Goal: Information Seeking & Learning: Learn about a topic

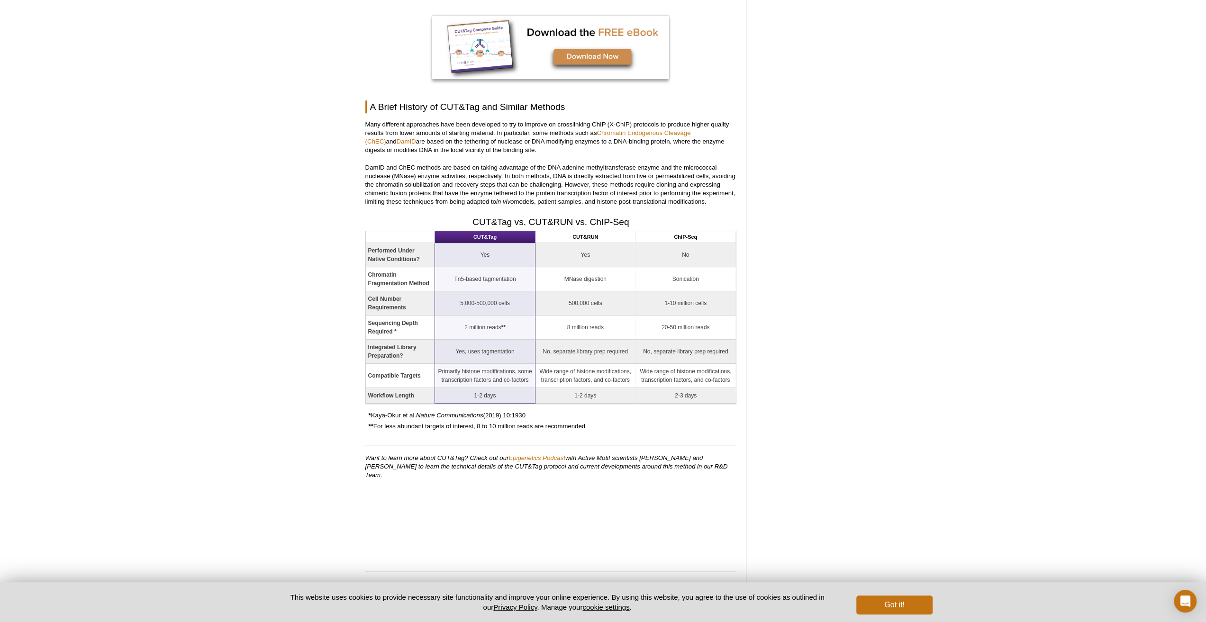
scroll to position [744, 0]
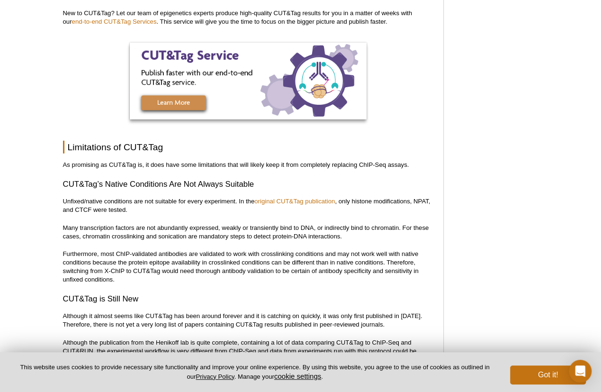
scroll to position [2998, 0]
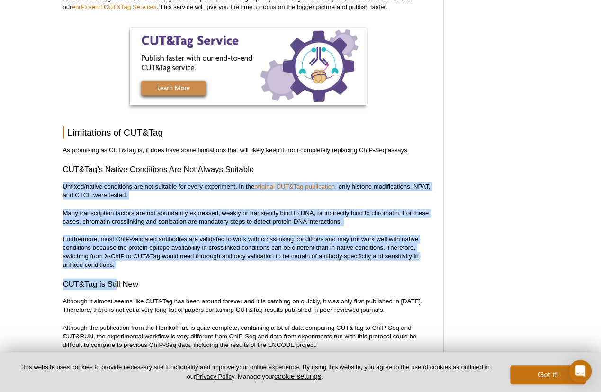
drag, startPoint x: 116, startPoint y: 260, endPoint x: 57, endPoint y: 165, distance: 111.5
click at [75, 209] on p "Many transcription factors are not abundantly expressed, weakly or transiently …" at bounding box center [248, 217] width 371 height 17
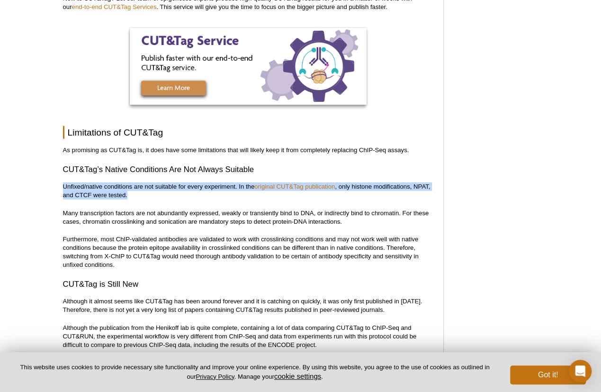
drag, startPoint x: 64, startPoint y: 178, endPoint x: 128, endPoint y: 187, distance: 64.6
click at [128, 187] on p "Unfixed/native conditions are not suitable for every experiment. In the origina…" at bounding box center [248, 190] width 371 height 17
click at [130, 189] on p "Unfixed/native conditions are not suitable for every experiment. In the origina…" at bounding box center [248, 190] width 371 height 17
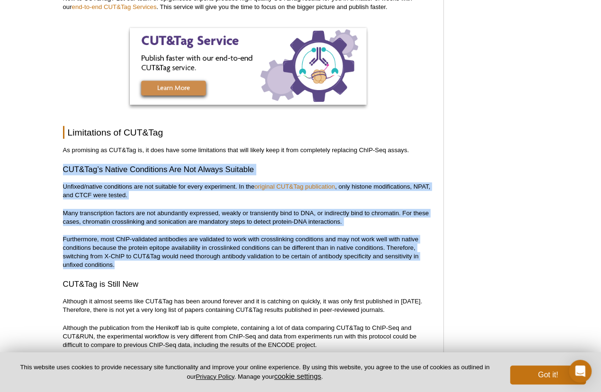
drag, startPoint x: 63, startPoint y: 161, endPoint x: 119, endPoint y: 253, distance: 107.9
copy div "CUT&Tag’s Native Conditions Are Not Always Suitable Unfixed/native conditions a…"
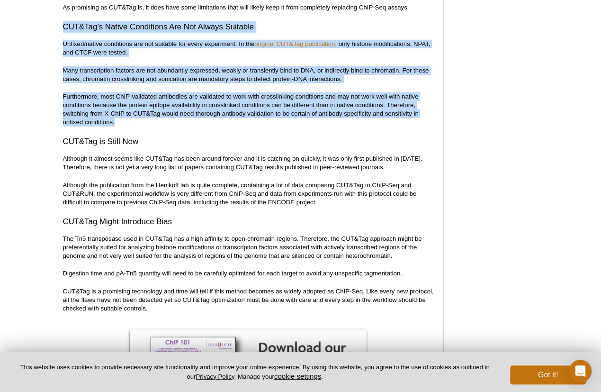
scroll to position [3140, 0]
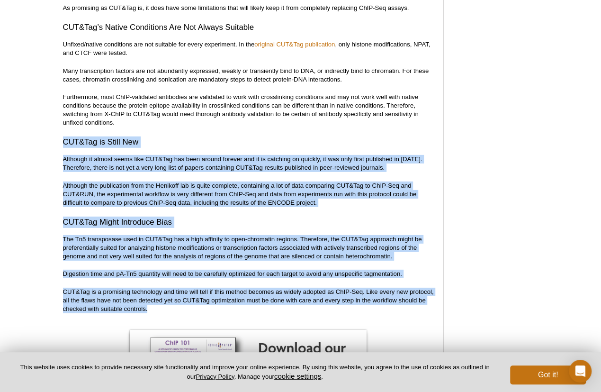
drag, startPoint x: 64, startPoint y: 133, endPoint x: 154, endPoint y: 299, distance: 189.2
copy div "CUT&Tag is Still New Although it almost seems like CUT&Tag has been around fore…"
click at [245, 217] on h3 "CUT&Tag Might Introduce Bias" at bounding box center [248, 222] width 371 height 11
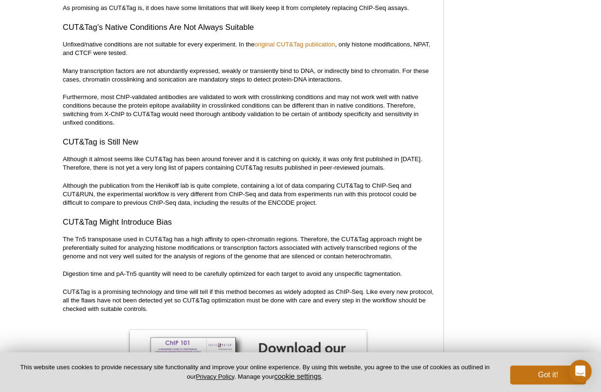
click at [363, 182] on p "Although the publication from the Henikoff lab is quite complete, containing a …" at bounding box center [248, 195] width 371 height 26
